Goal: Task Accomplishment & Management: Use online tool/utility

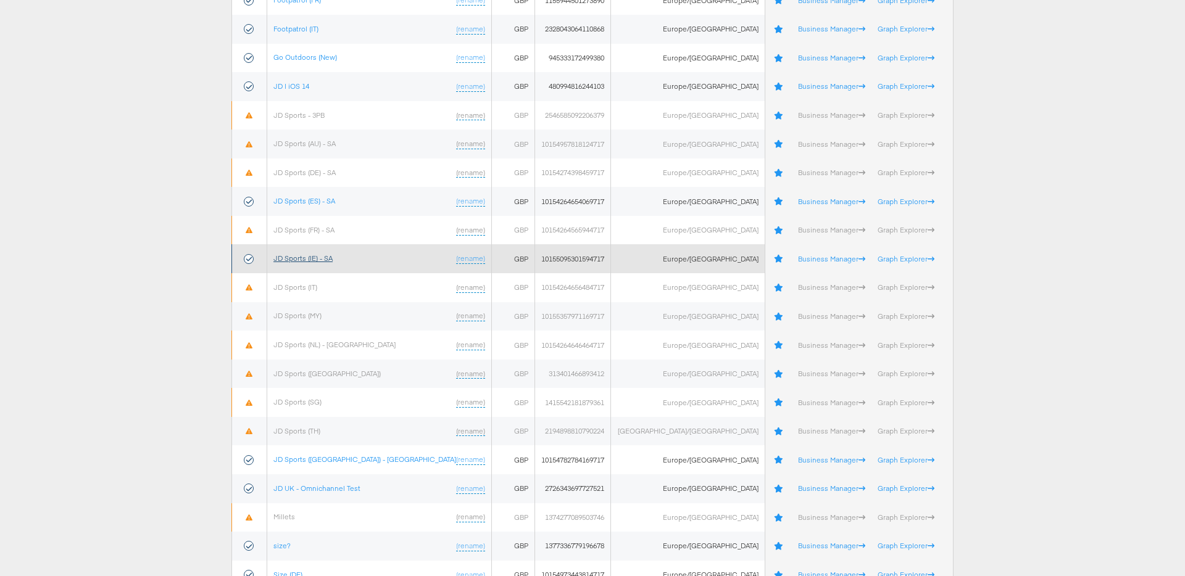
scroll to position [272, 0]
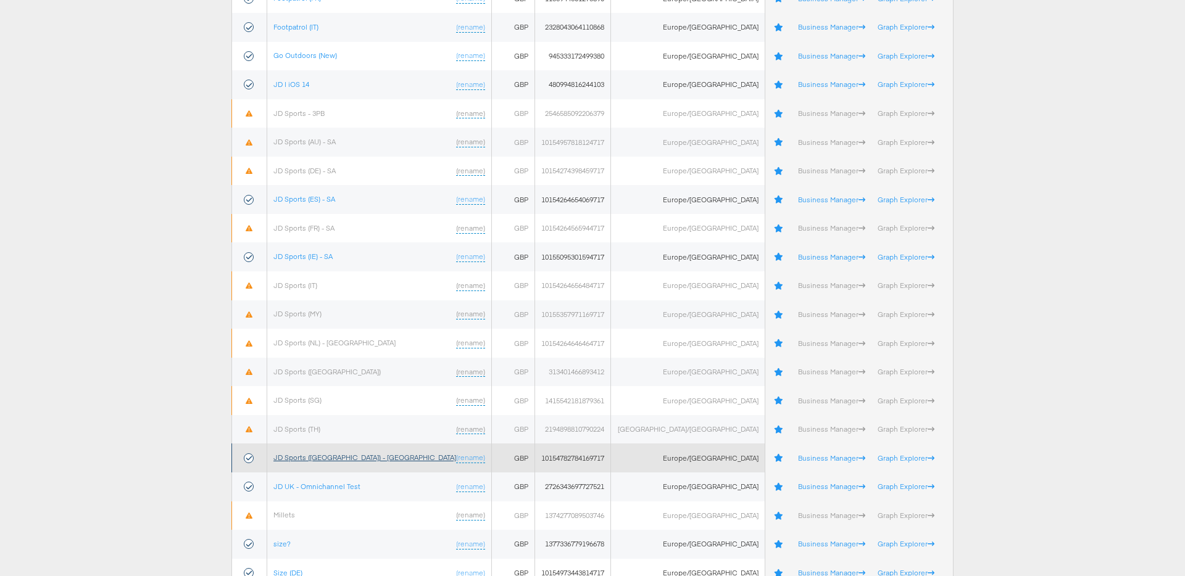
click at [309, 457] on link "JD Sports (UK) - SA" at bounding box center [364, 457] width 183 height 9
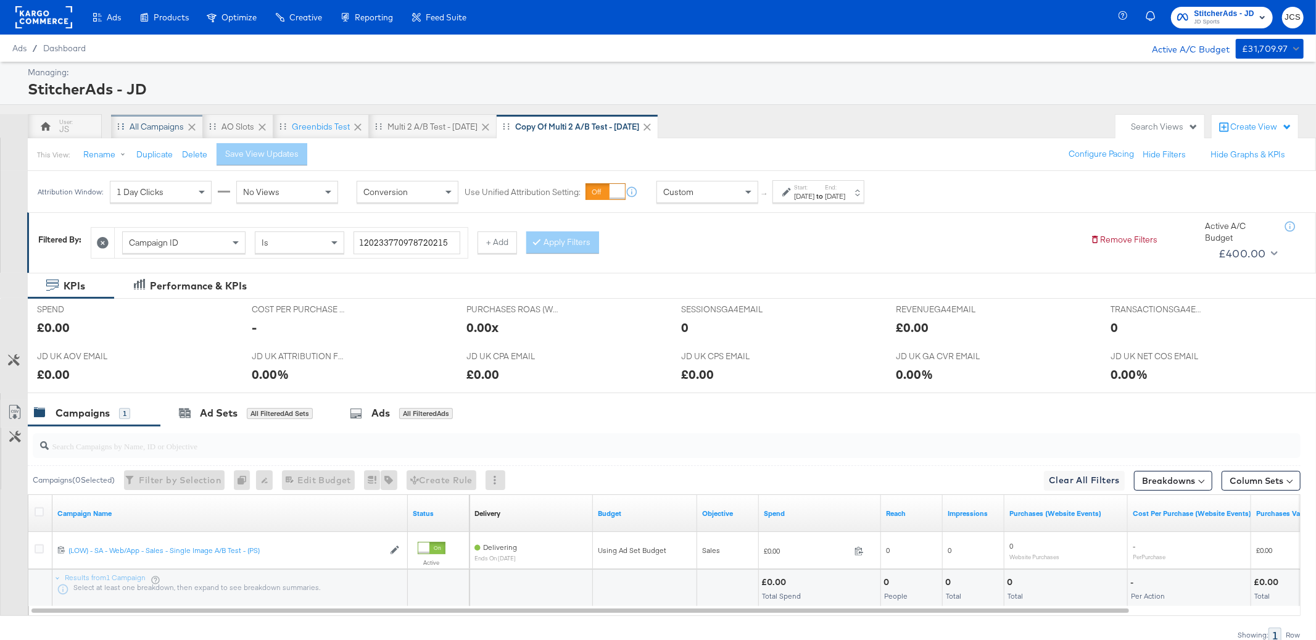
click at [146, 126] on div "All Campaigns" at bounding box center [157, 127] width 54 height 12
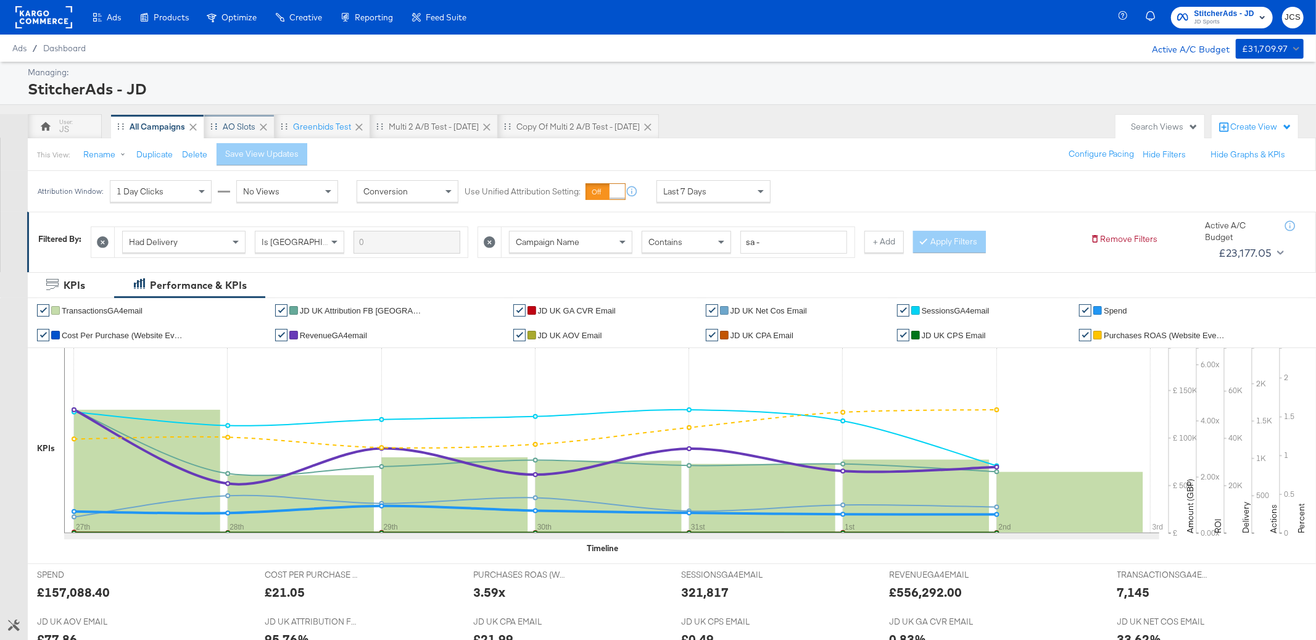
click at [244, 130] on div "AO Slots" at bounding box center [239, 127] width 33 height 12
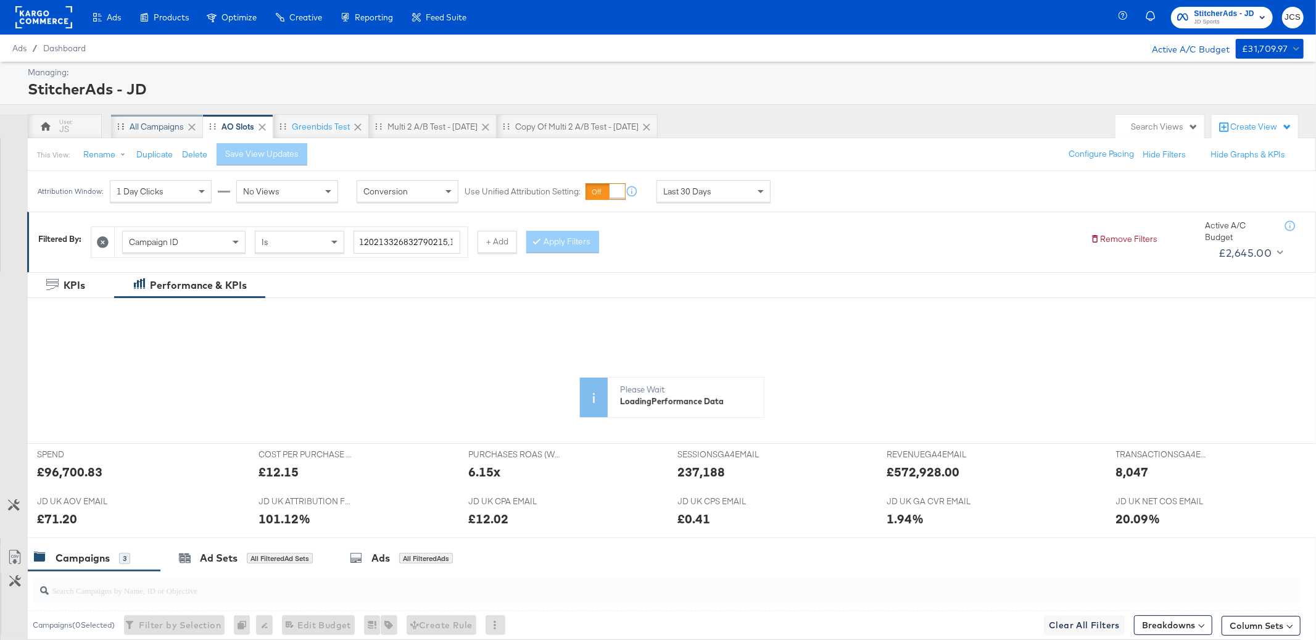
click at [157, 125] on div "All Campaigns" at bounding box center [157, 127] width 54 height 12
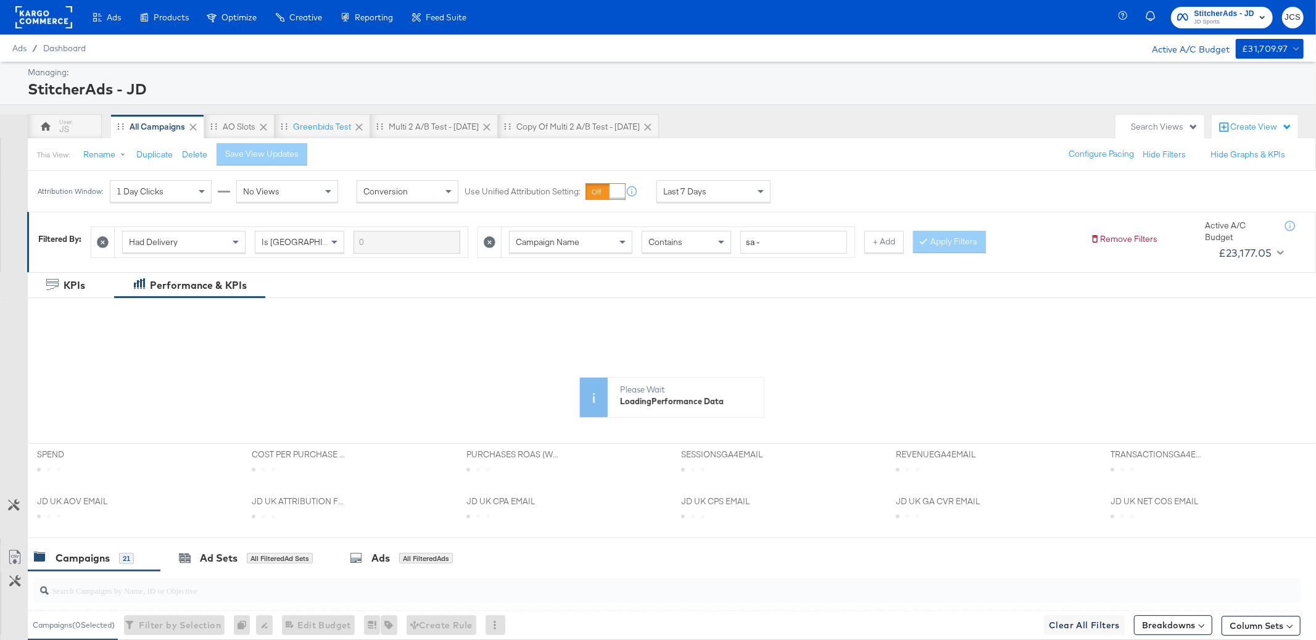
click at [708, 193] on div "Last 7 Days" at bounding box center [713, 191] width 113 height 21
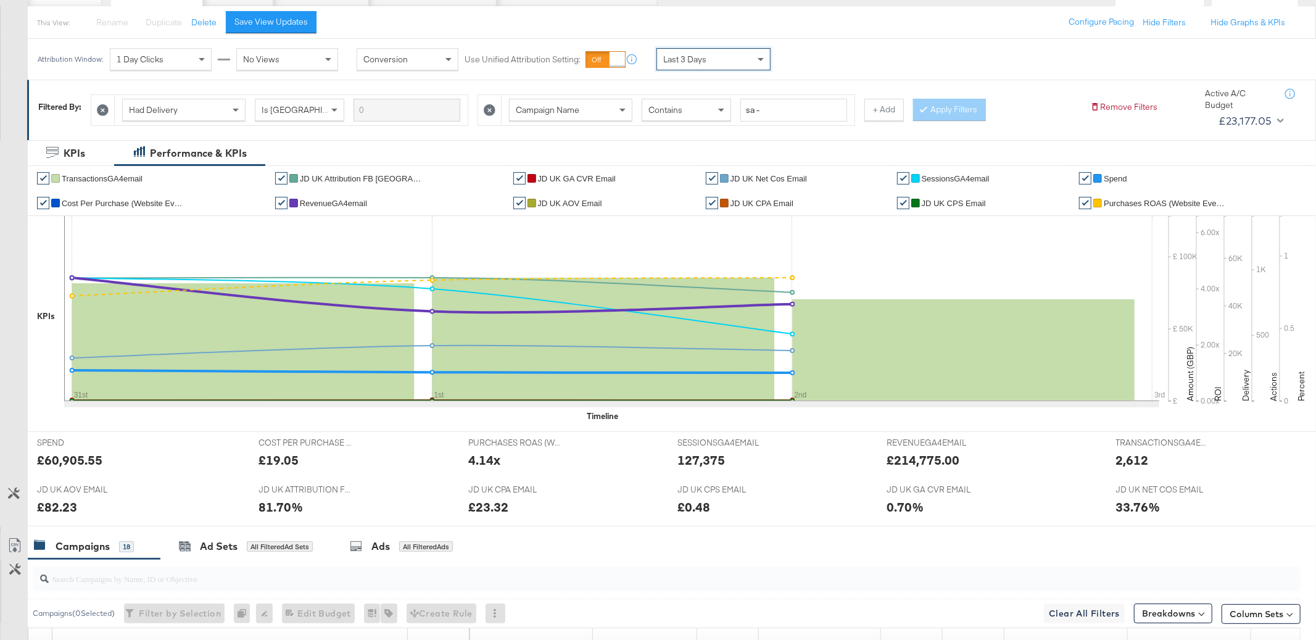
scroll to position [135, 0]
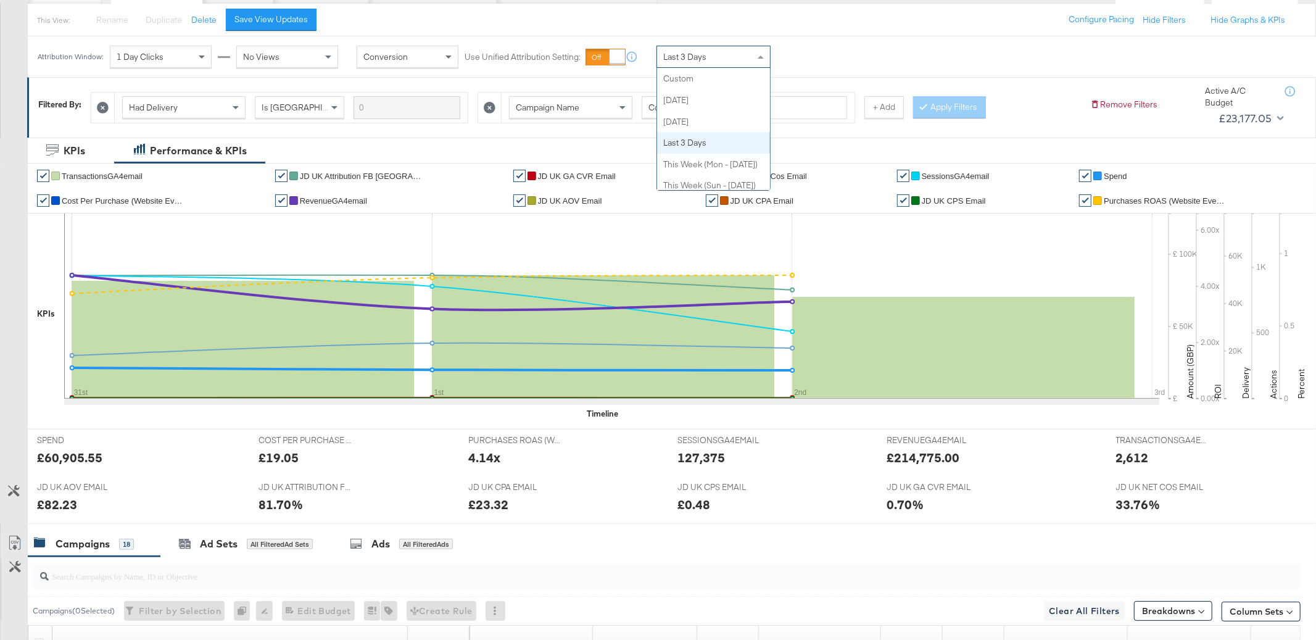
click at [678, 51] on span "Last 3 Days" at bounding box center [684, 56] width 43 height 11
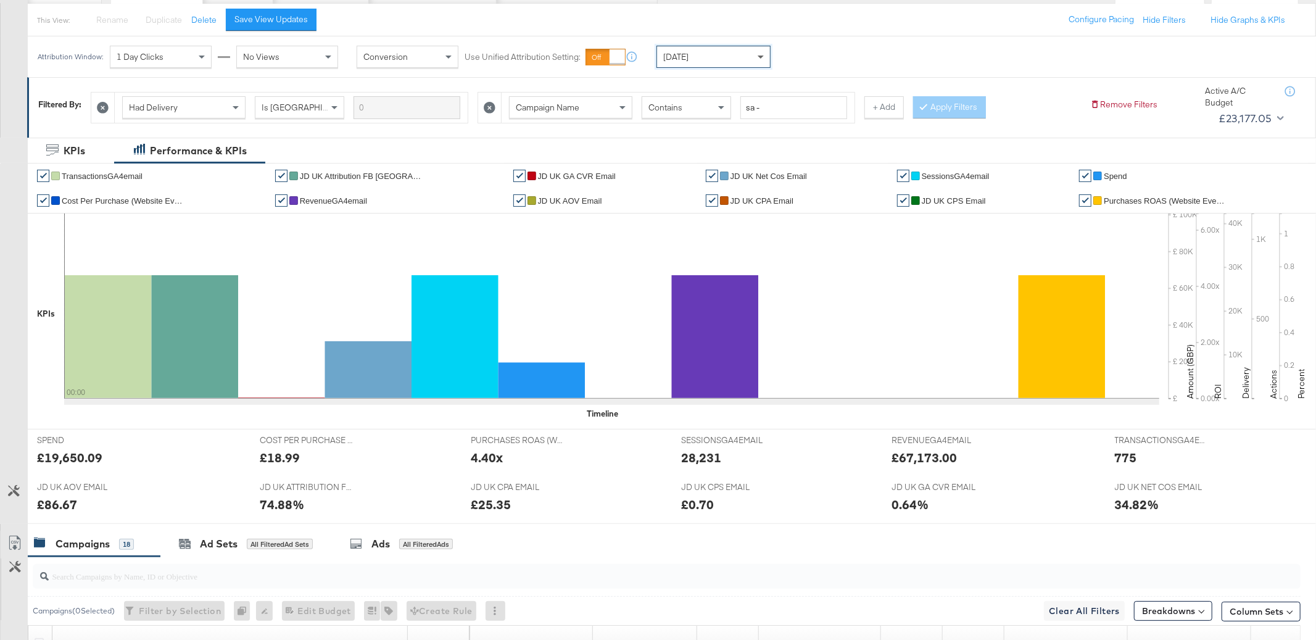
click at [755, 54] on span at bounding box center [762, 56] width 15 height 21
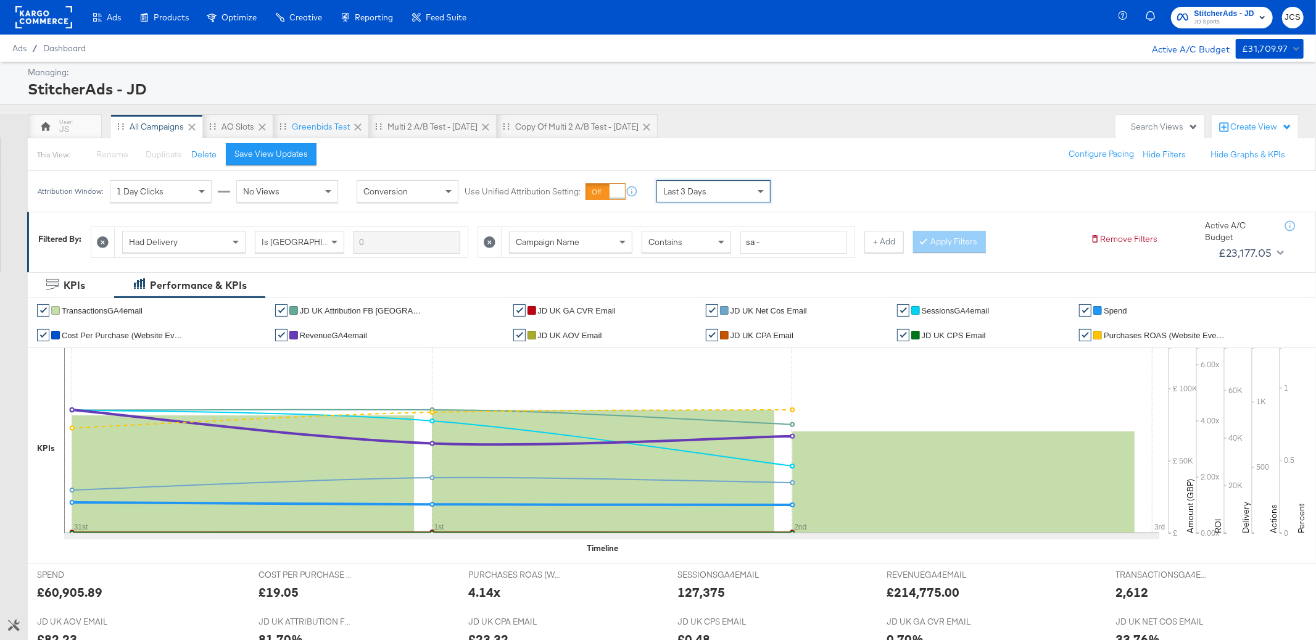
click at [56, 21] on rect at bounding box center [43, 17] width 57 height 22
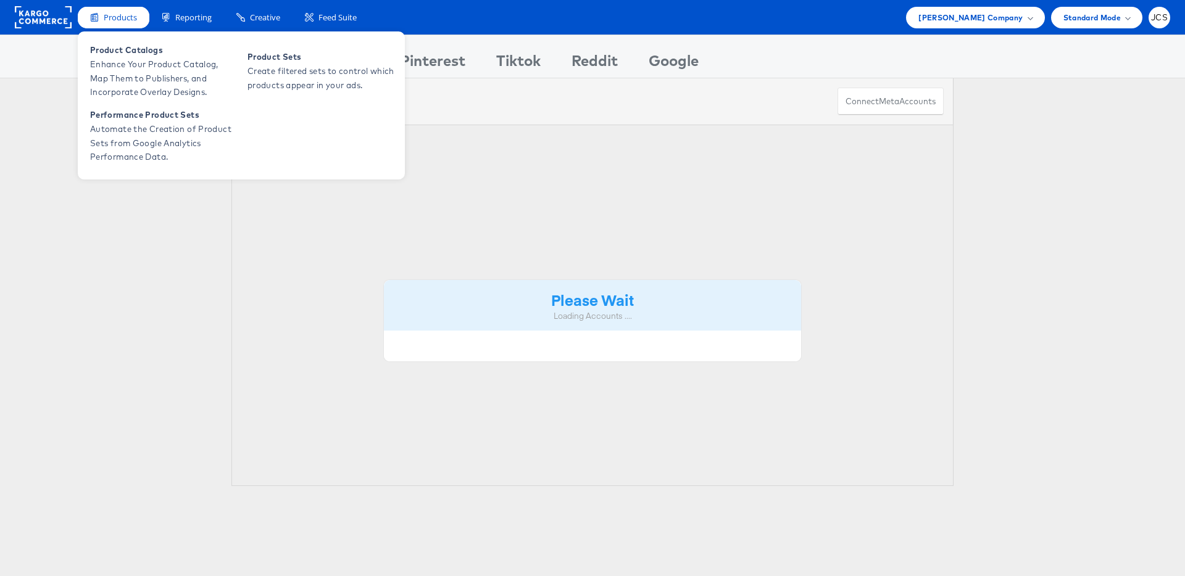
click at [109, 23] on div "Products" at bounding box center [114, 18] width 72 height 22
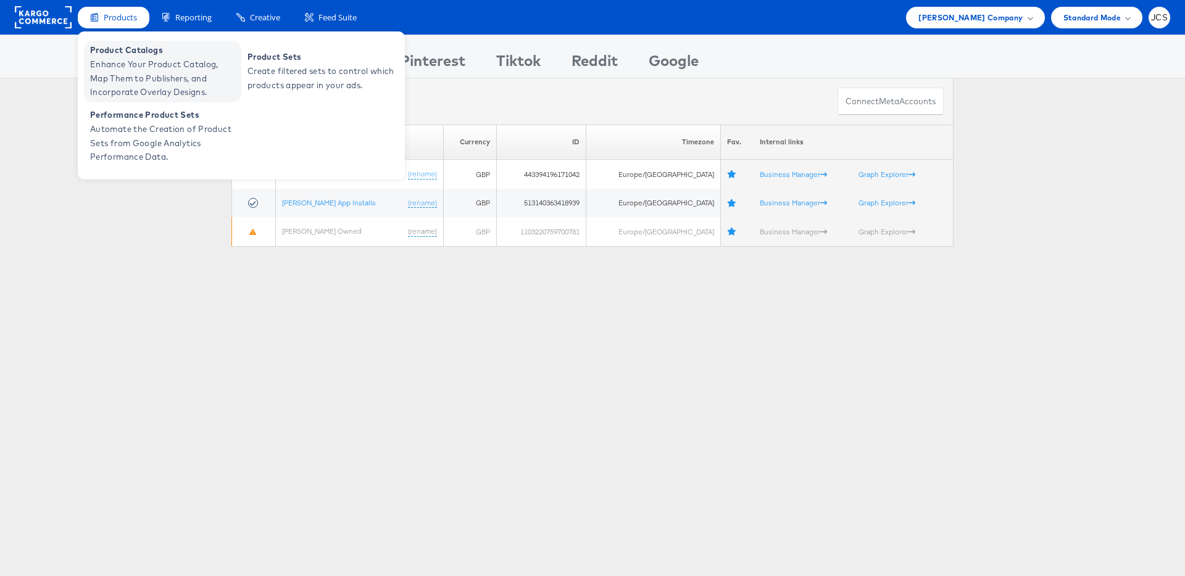
click at [115, 85] on span "Enhance Your Product Catalog, Map Them to Publishers, and Incorporate Overlay D…" at bounding box center [164, 78] width 148 height 42
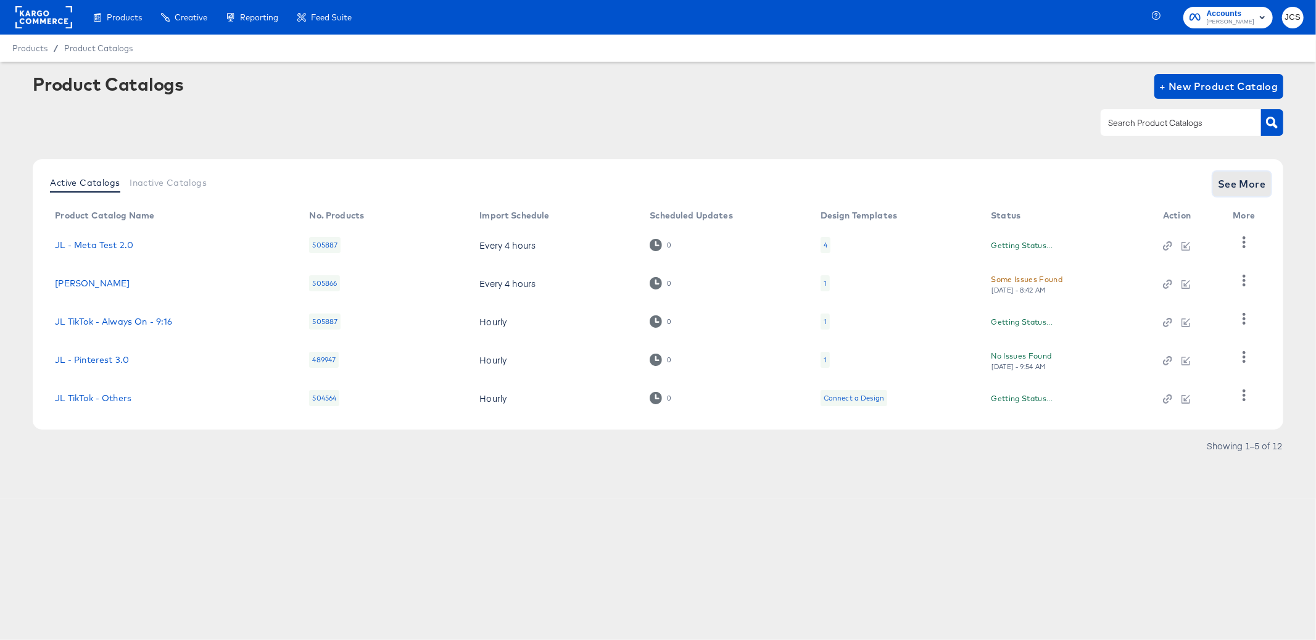
click at [1245, 177] on span "See More" at bounding box center [1242, 183] width 48 height 17
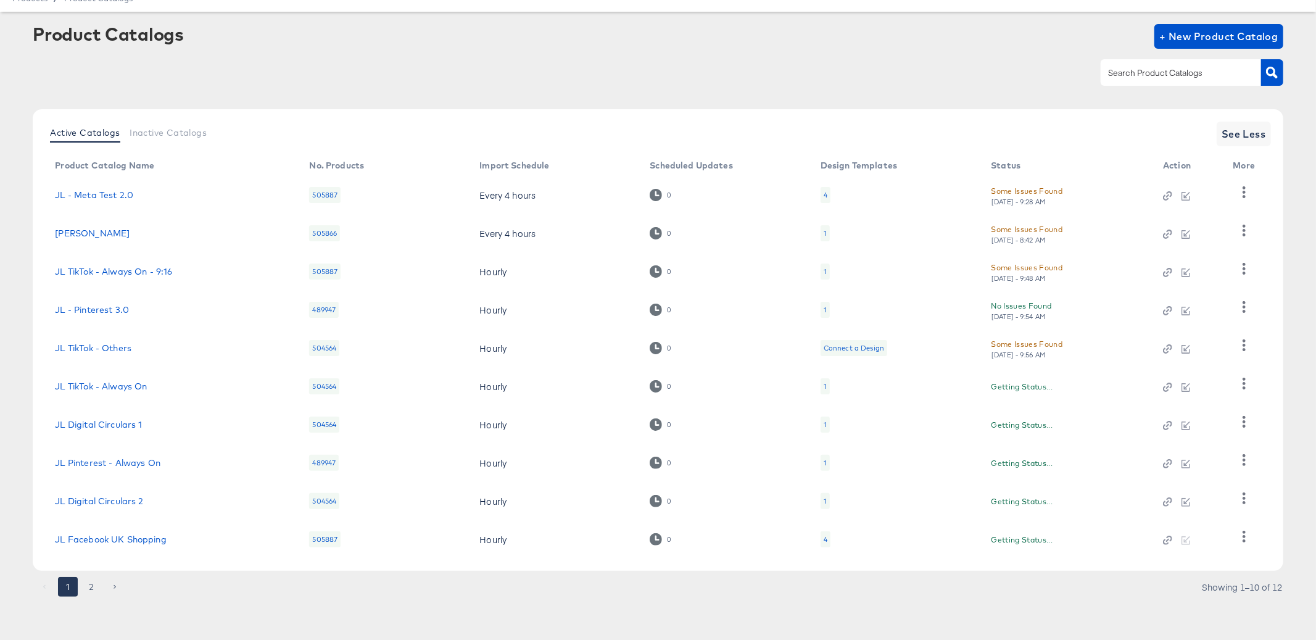
scroll to position [49, 0]
click at [110, 542] on link "JL Facebook UK Shopping" at bounding box center [110, 540] width 111 height 10
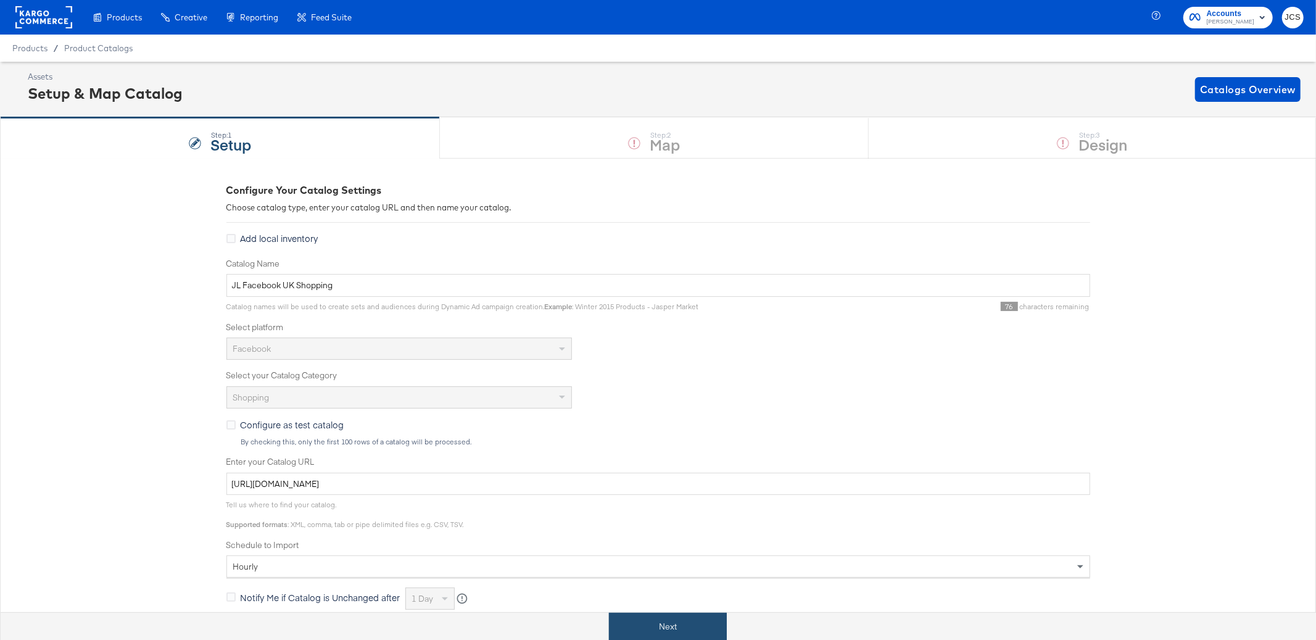
click at [640, 626] on button "Next" at bounding box center [668, 627] width 118 height 28
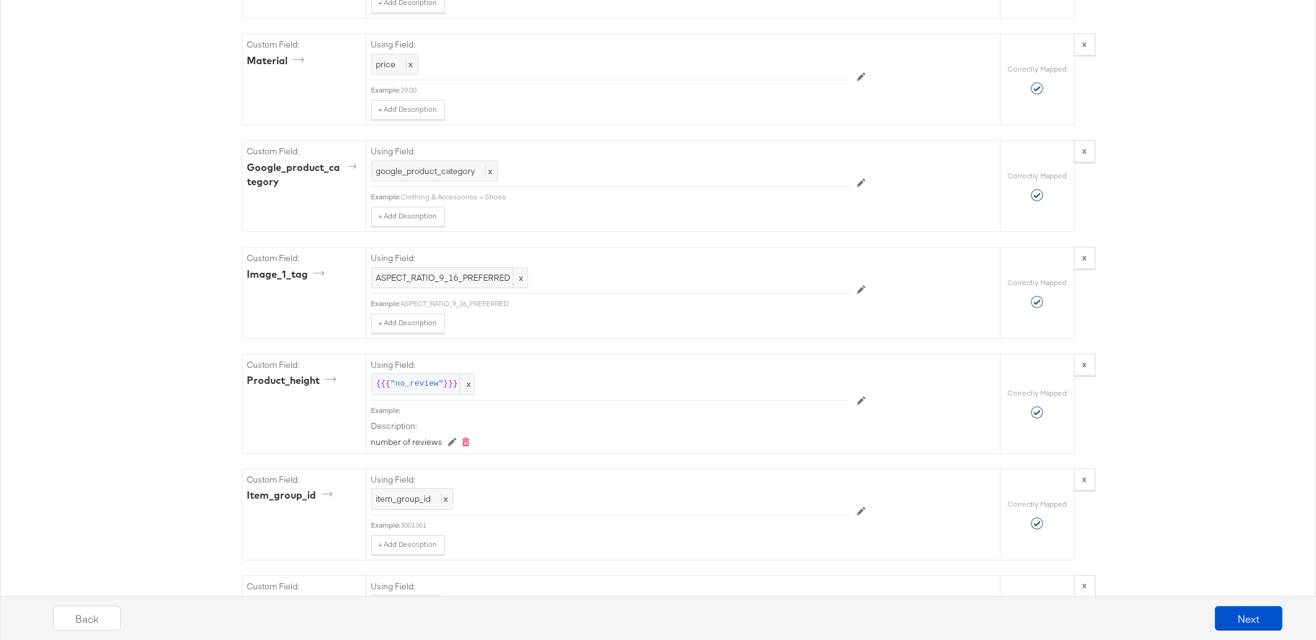
scroll to position [3915, 0]
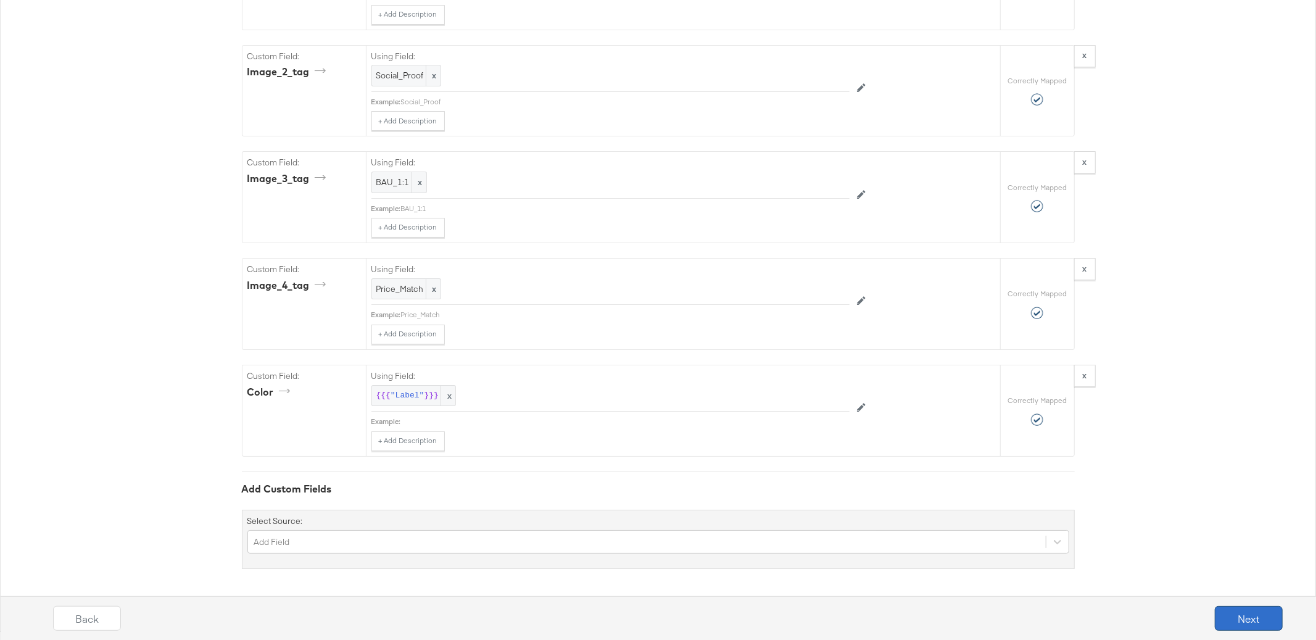
click at [1231, 616] on button "Next" at bounding box center [1249, 618] width 68 height 25
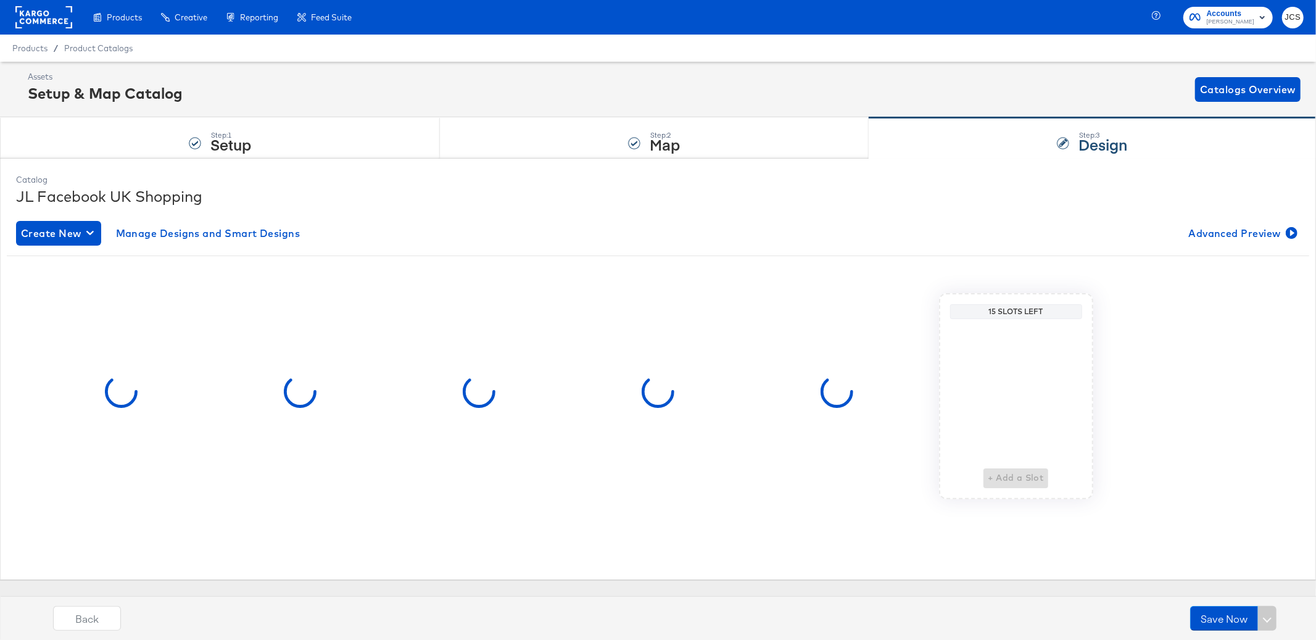
scroll to position [0, 0]
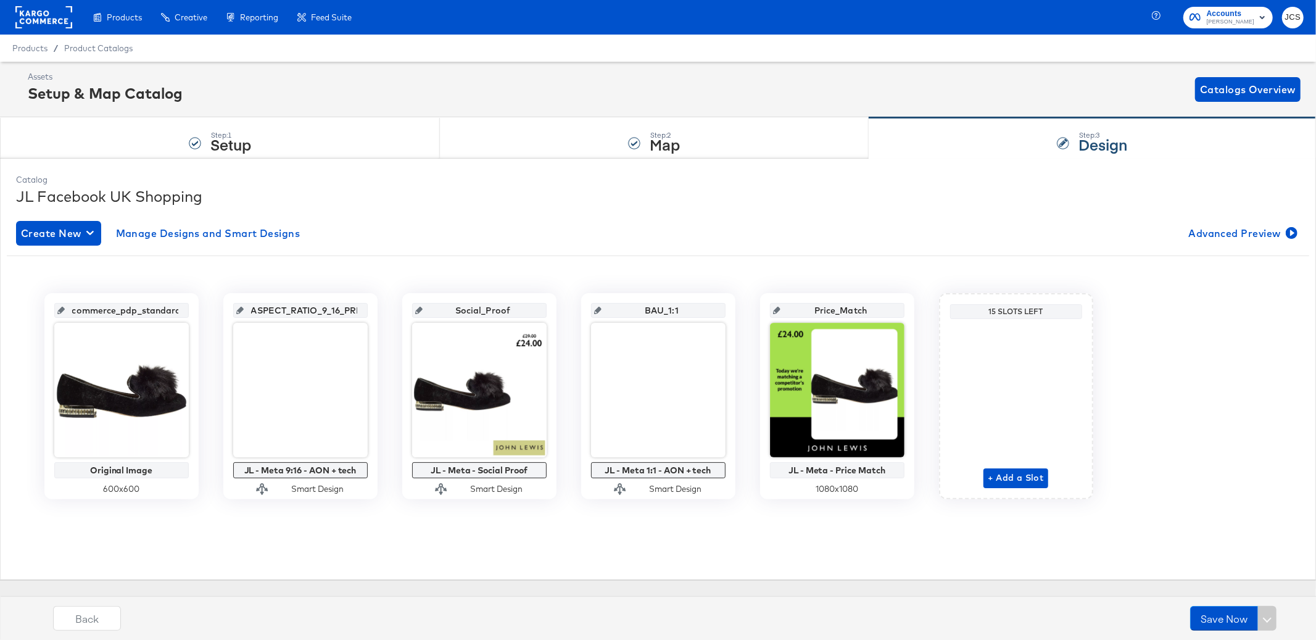
click at [357, 207] on div "Catalog JL Facebook UK Shopping Create New Manage Designs and Smart Designs Adv…" at bounding box center [658, 369] width 1297 height 402
click at [586, 156] on div "Step: 2 Map" at bounding box center [654, 138] width 429 height 41
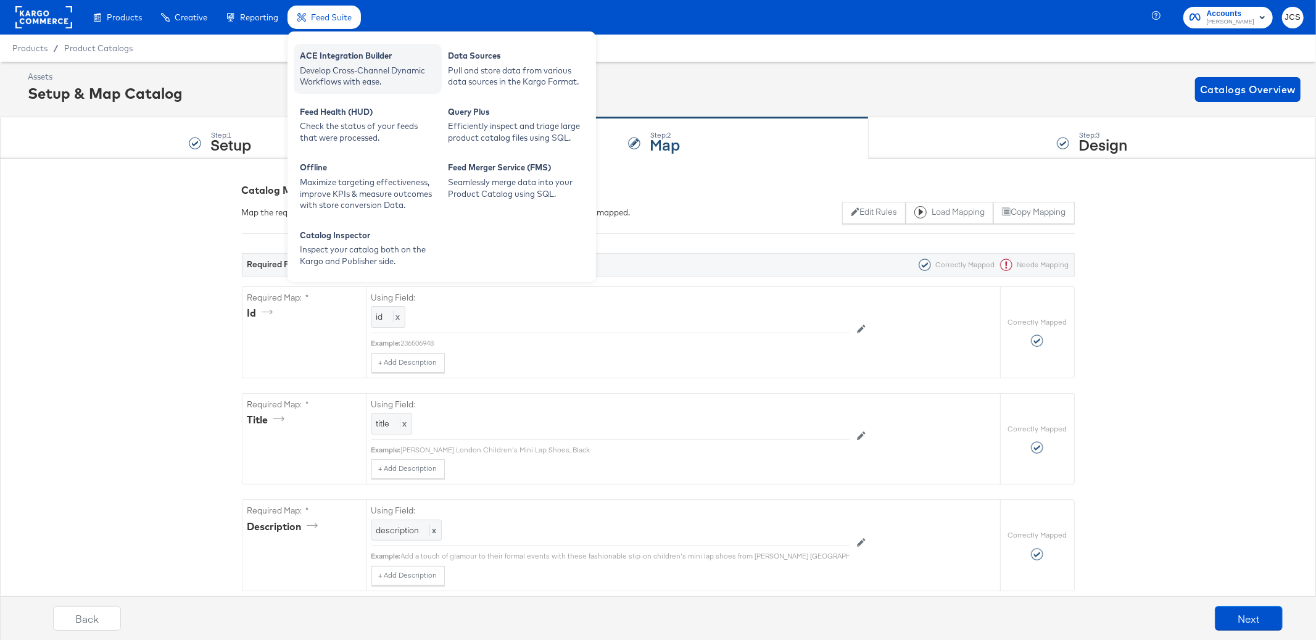
click at [326, 65] on div "Develop Cross-Channel Dynamic Workflows with ease." at bounding box center [368, 76] width 136 height 23
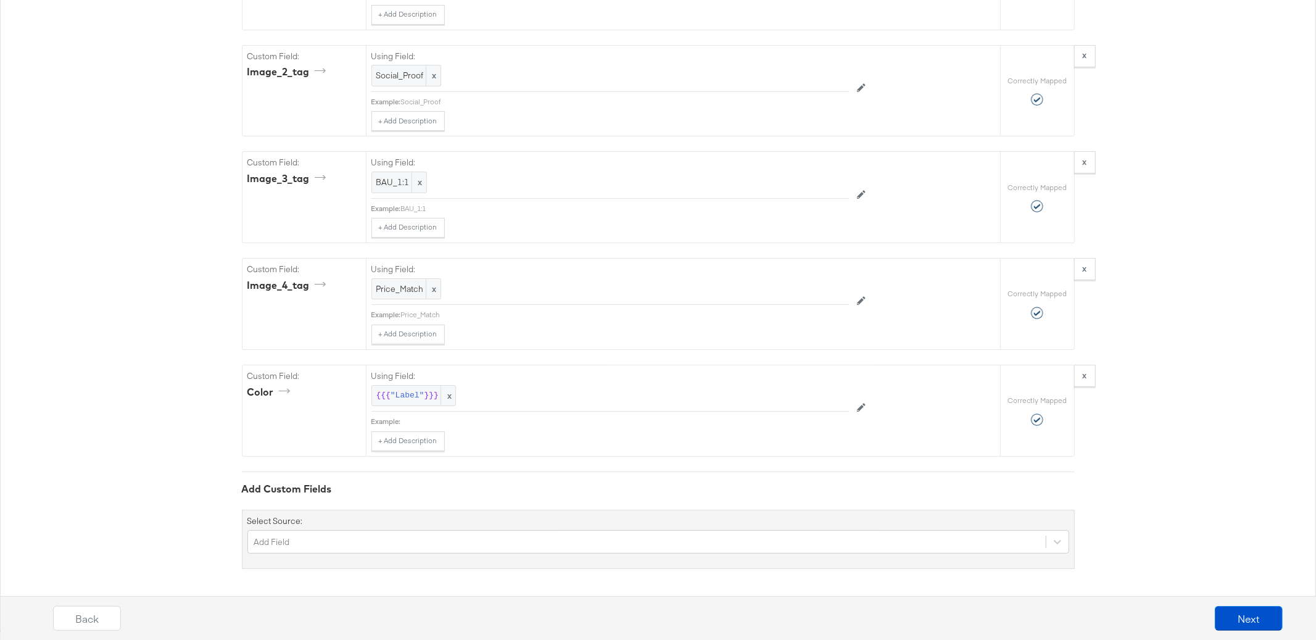
scroll to position [3915, 0]
